Goal: Register for event/course

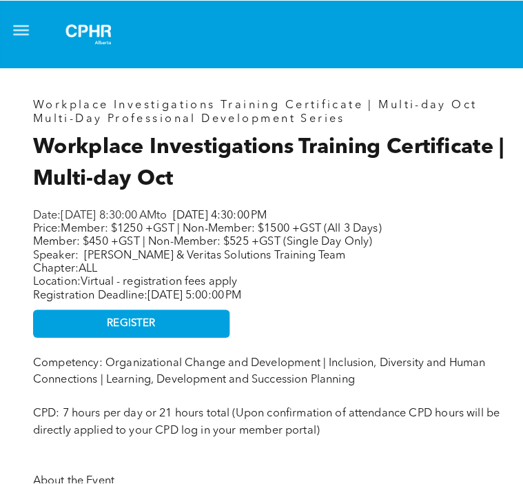
scroll to position [314, 0]
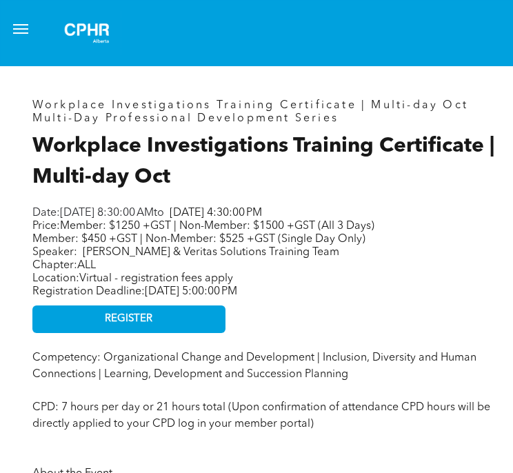
click at [23, 31] on button "menu" at bounding box center [21, 29] width 28 height 28
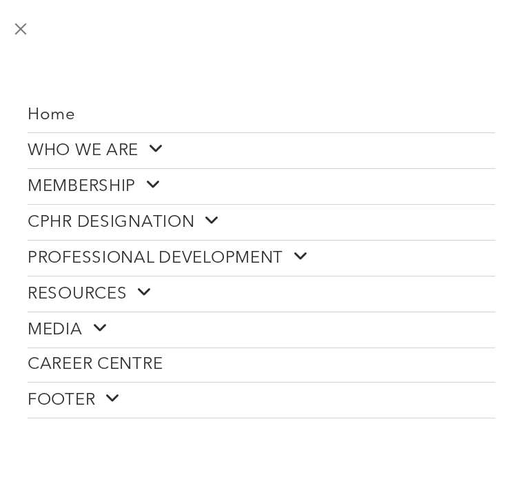
click at [232, 261] on link "PROFESSIONAL DEVELOPMENT" at bounding box center [262, 258] width 468 height 35
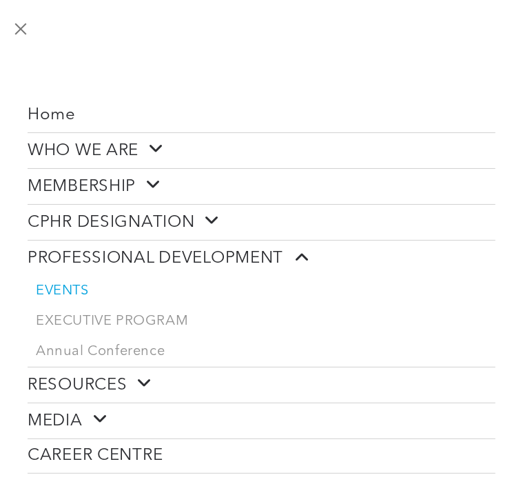
click at [59, 283] on span "EVENTS" at bounding box center [62, 291] width 53 height 17
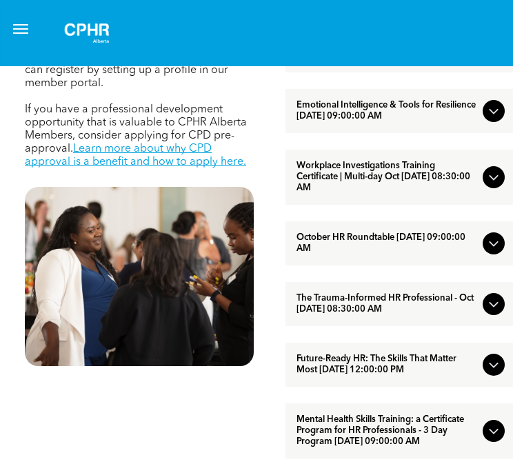
scroll to position [504, 0]
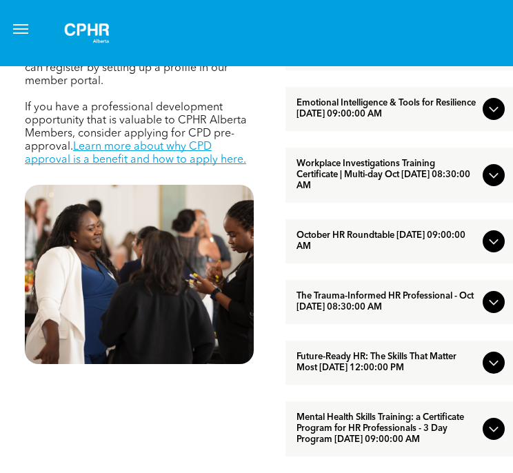
click at [494, 183] on icon at bounding box center [493, 175] width 17 height 17
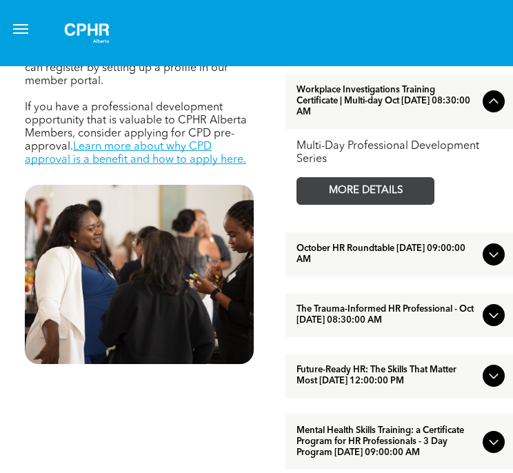
click at [394, 202] on span "MORE DETAILS" at bounding box center [365, 191] width 109 height 26
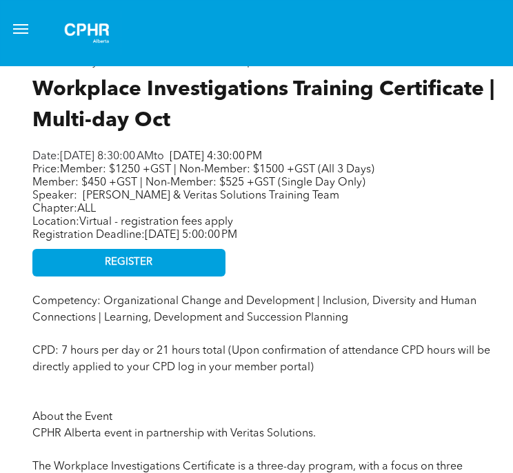
scroll to position [369, 0]
